Goal: Information Seeking & Learning: Learn about a topic

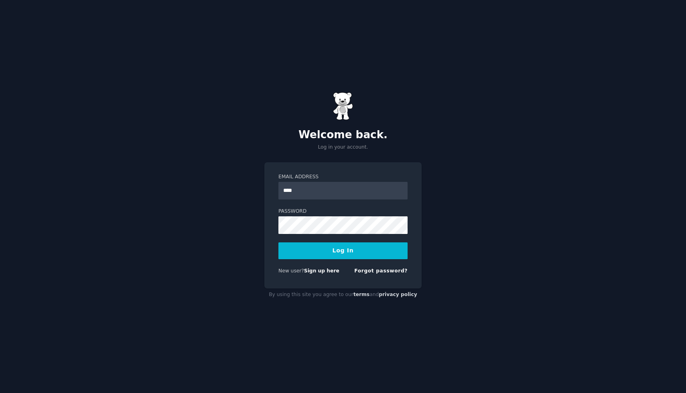
type input "**********"
click at [296, 245] on button "Log In" at bounding box center [342, 251] width 129 height 17
click at [361, 249] on button "Log In" at bounding box center [342, 251] width 129 height 17
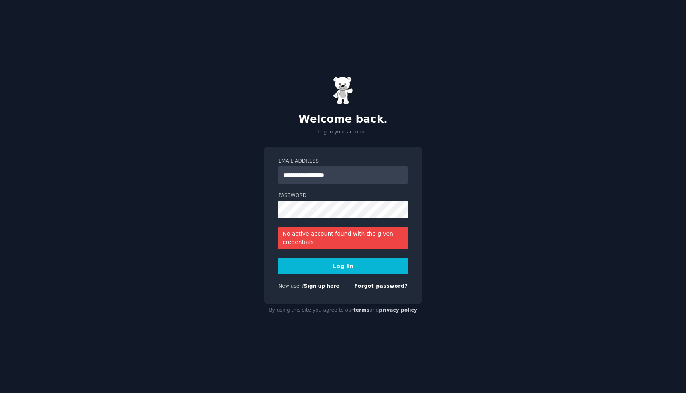
click at [344, 267] on button "Log In" at bounding box center [342, 266] width 129 height 17
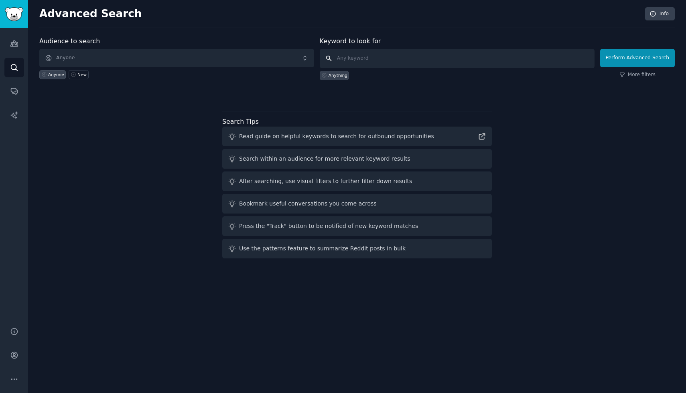
click at [356, 66] on input "text" at bounding box center [457, 58] width 275 height 19
type input "hot spot"
click button "Perform Advanced Search" at bounding box center [637, 58] width 75 height 18
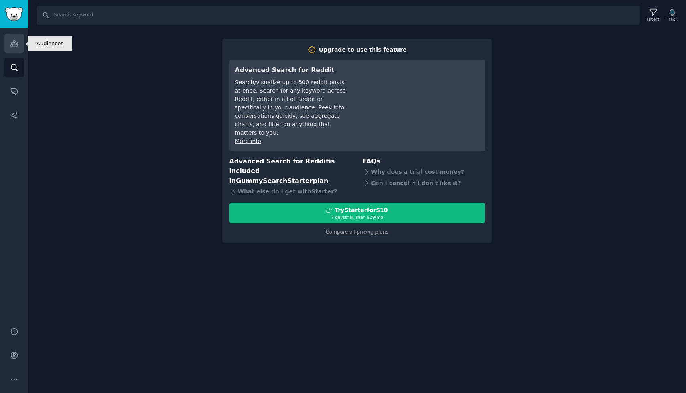
click at [18, 51] on link "Audiences" at bounding box center [14, 44] width 20 height 20
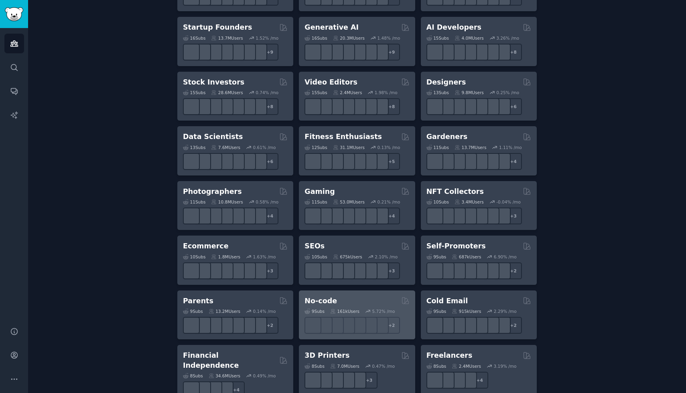
scroll to position [246, 0]
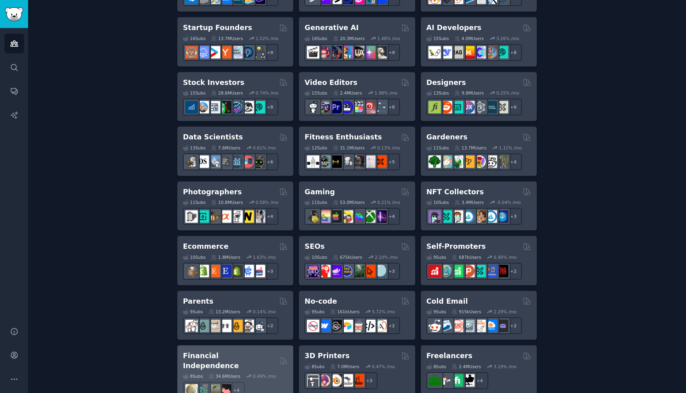
click at [257, 360] on h2 "Financial Independence" at bounding box center [229, 361] width 93 height 20
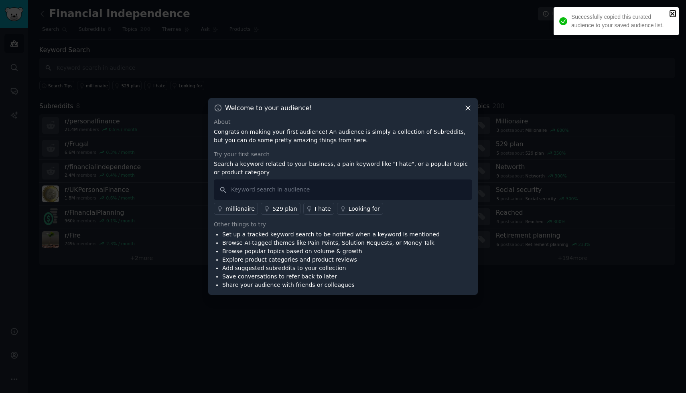
click at [671, 11] on icon "close" at bounding box center [673, 13] width 6 height 6
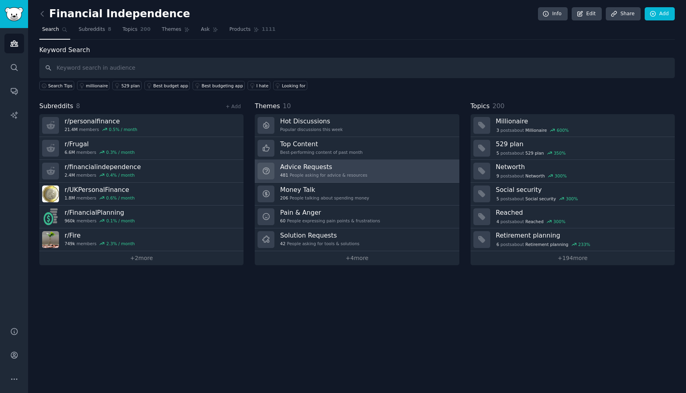
click at [292, 165] on h3 "Advice Requests" at bounding box center [323, 167] width 87 height 8
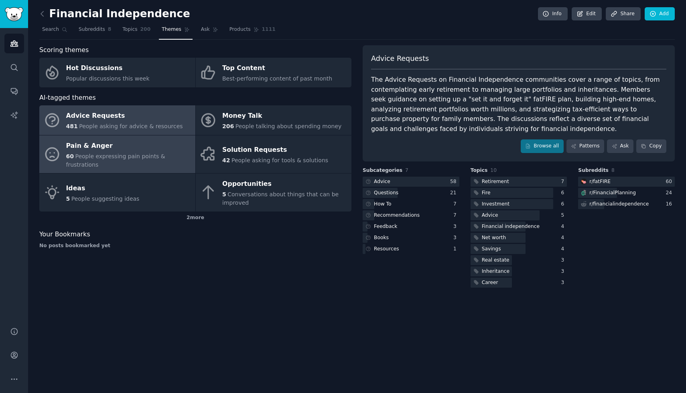
click at [164, 143] on div "Pain & Anger" at bounding box center [128, 146] width 125 height 13
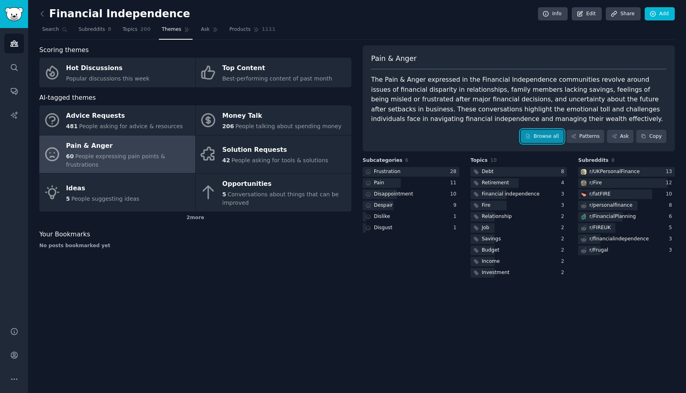
click at [541, 136] on link "Browse all" at bounding box center [541, 137] width 43 height 14
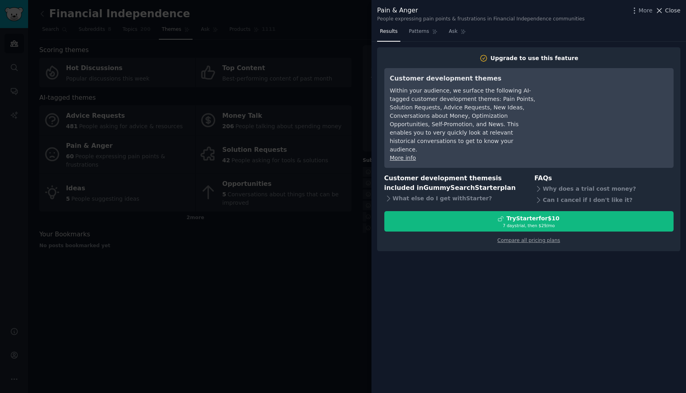
click at [658, 13] on icon at bounding box center [659, 10] width 8 height 8
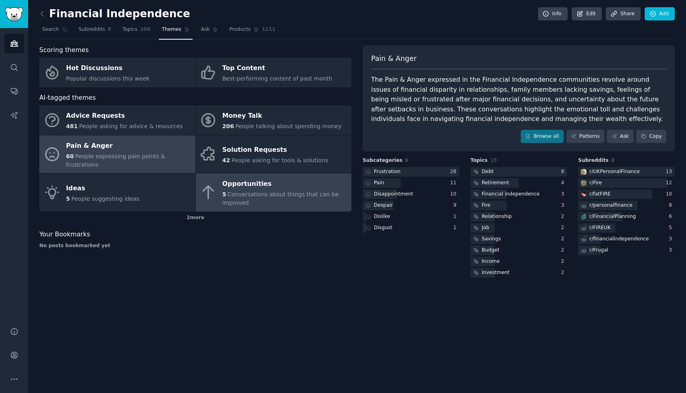
click at [295, 178] on div "Opportunities" at bounding box center [284, 184] width 125 height 13
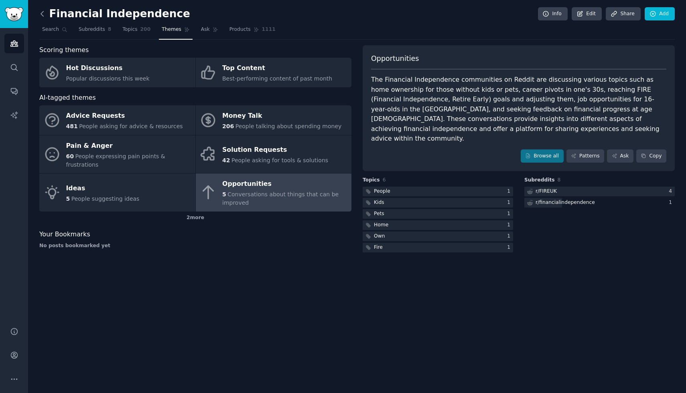
click at [44, 15] on icon at bounding box center [42, 14] width 8 height 8
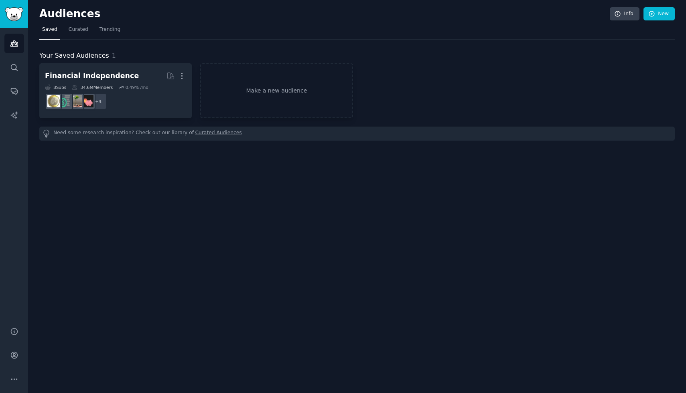
click at [44, 15] on h2 "Audiences" at bounding box center [324, 14] width 570 height 13
